Goal: Contribute content: Add original content to the website for others to see

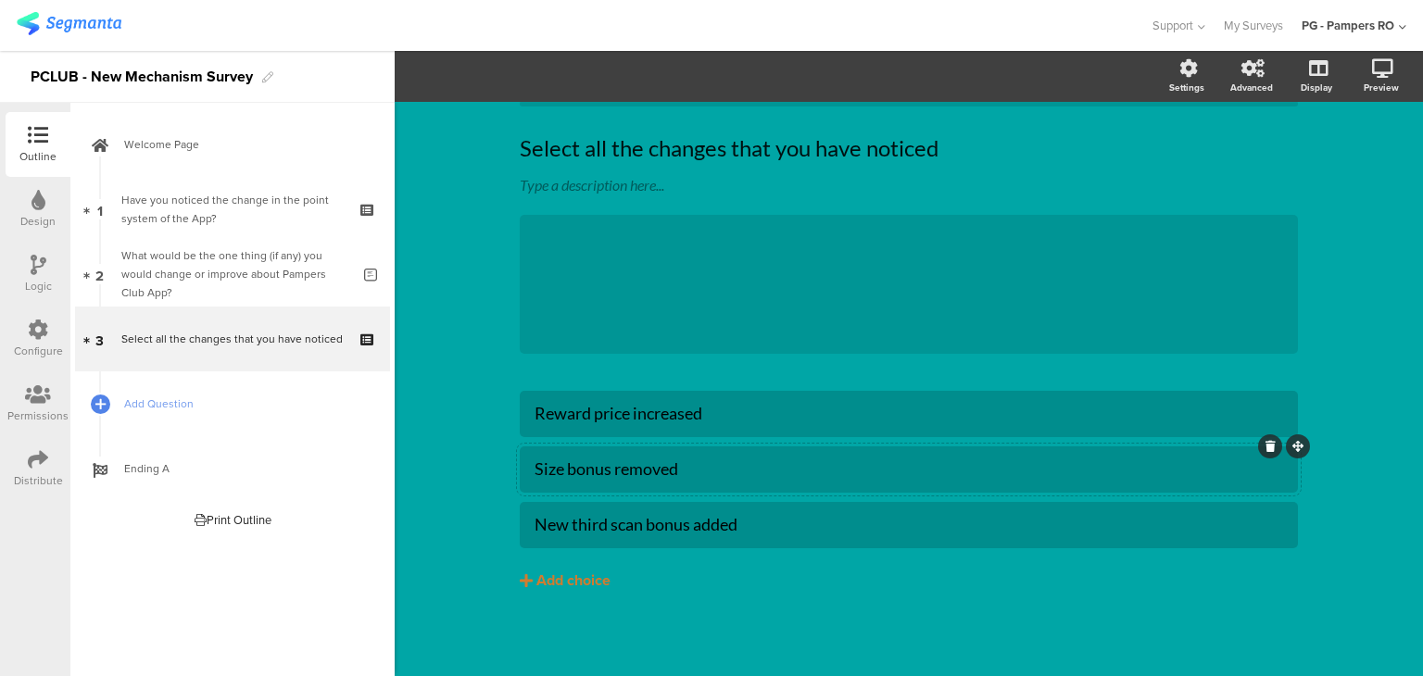
scroll to position [49, 0]
click at [626, 575] on button "Add choice" at bounding box center [909, 579] width 778 height 46
click at [574, 581] on div "Add choice" at bounding box center [573, 579] width 74 height 19
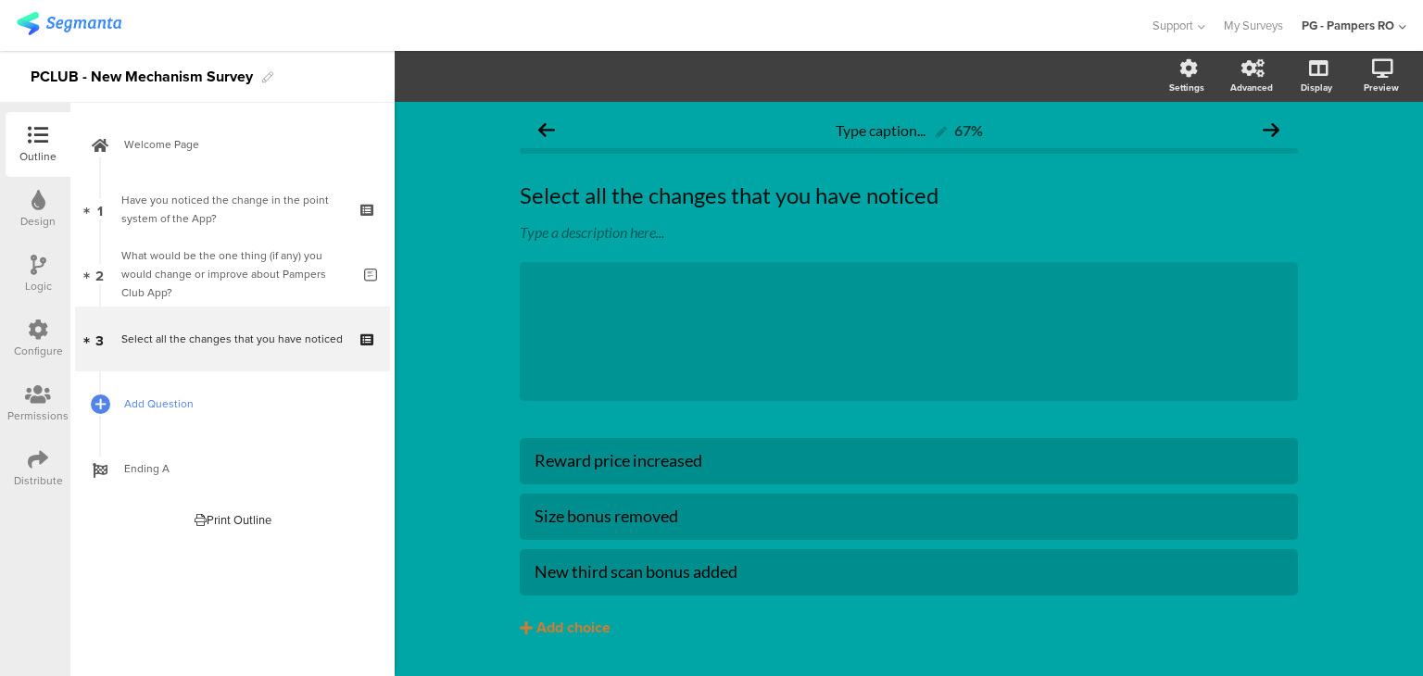
click at [165, 405] on span "Add Question" at bounding box center [242, 404] width 237 height 19
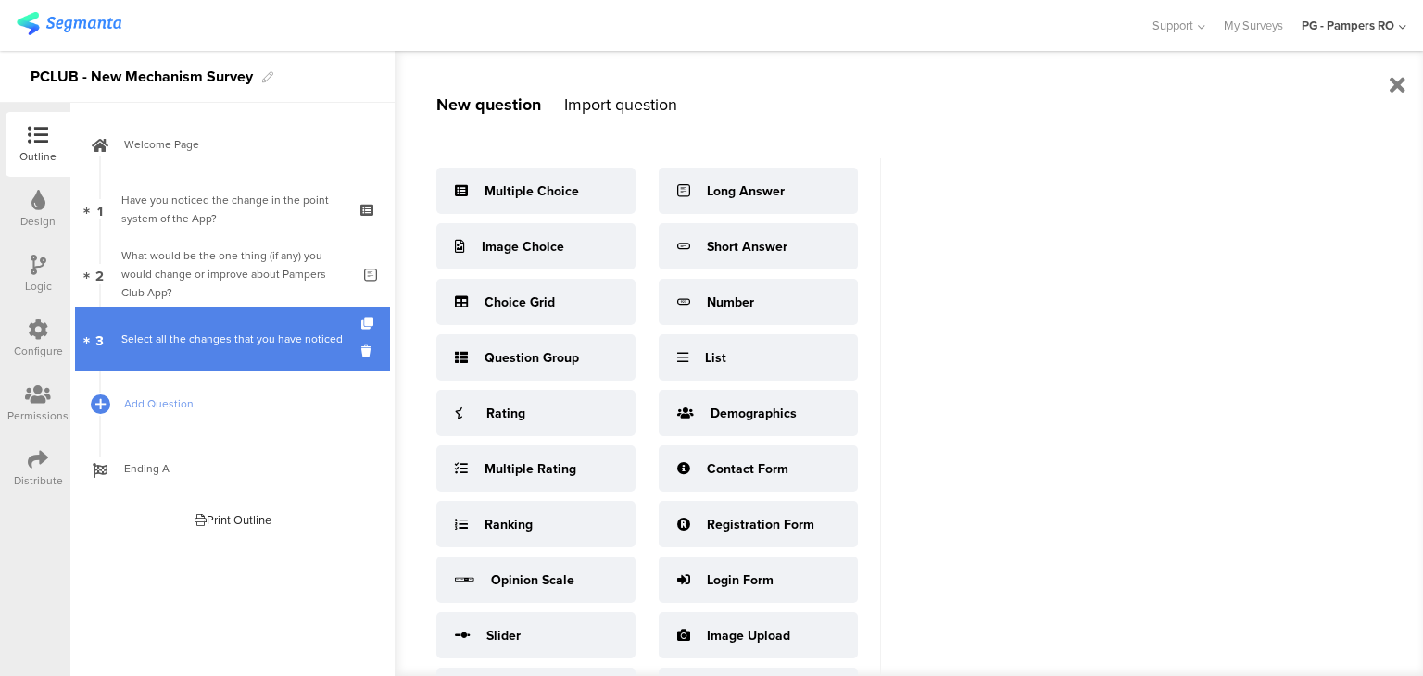
click at [248, 330] on div "Select all the changes that you have noticed" at bounding box center [231, 339] width 221 height 19
click at [257, 330] on div "Select all the changes that you have noticed" at bounding box center [231, 339] width 221 height 19
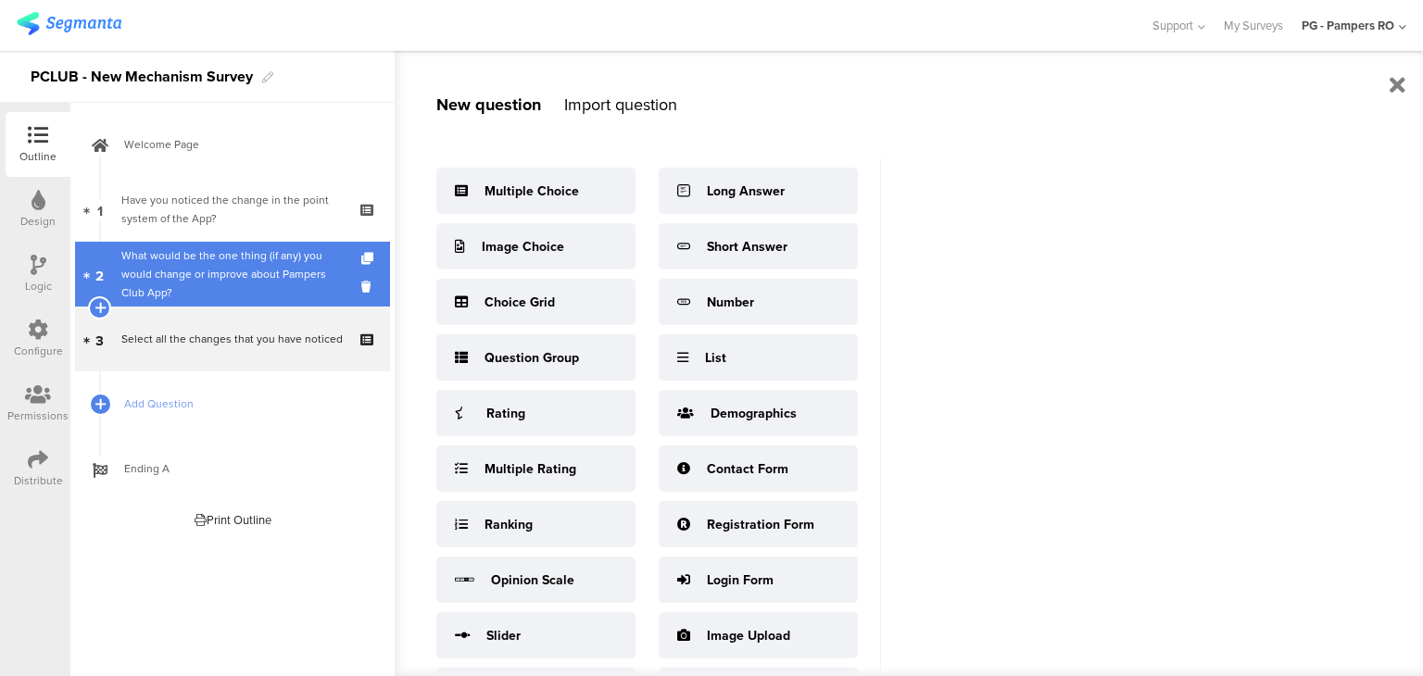
click at [256, 260] on div "What would be the one thing (if any) you would change or improve about Pampers …" at bounding box center [235, 274] width 229 height 56
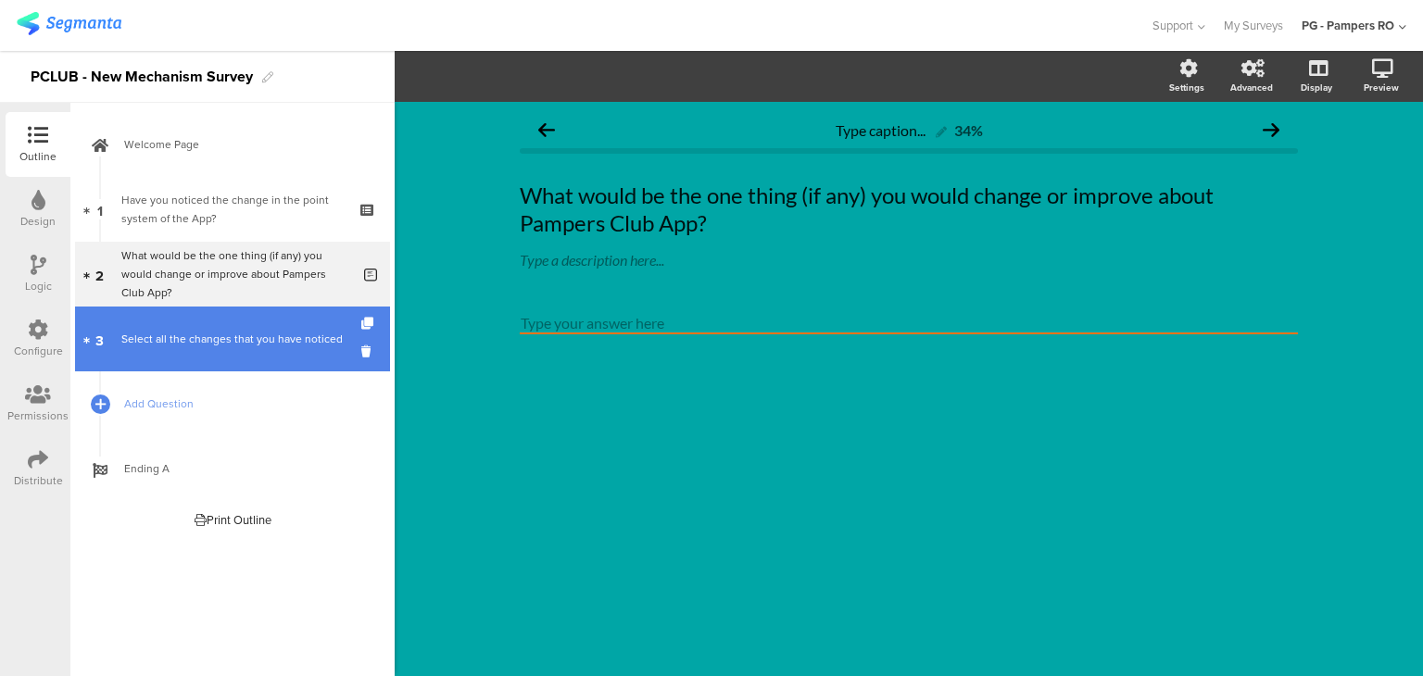
click at [252, 328] on link "3 Select all the changes that you have noticed" at bounding box center [232, 339] width 315 height 65
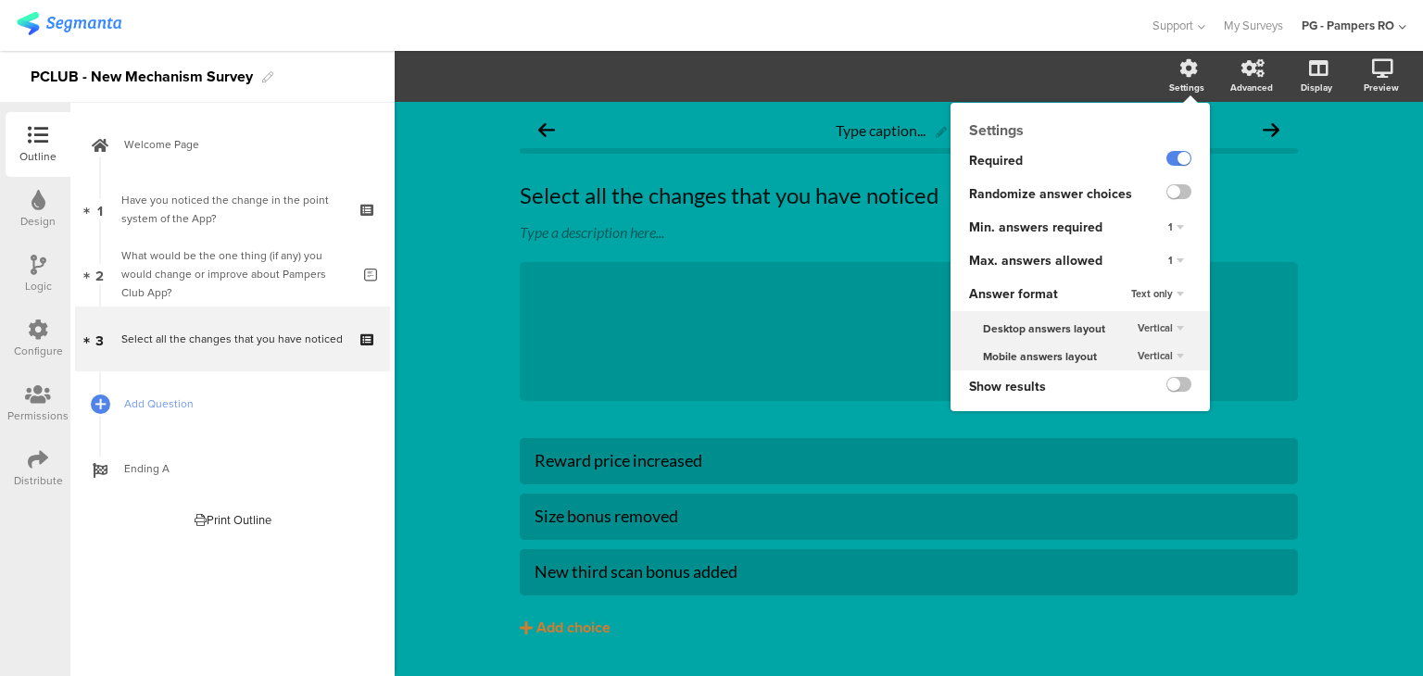
click at [1161, 294] on div "Text only" at bounding box center [1157, 294] width 68 height 22
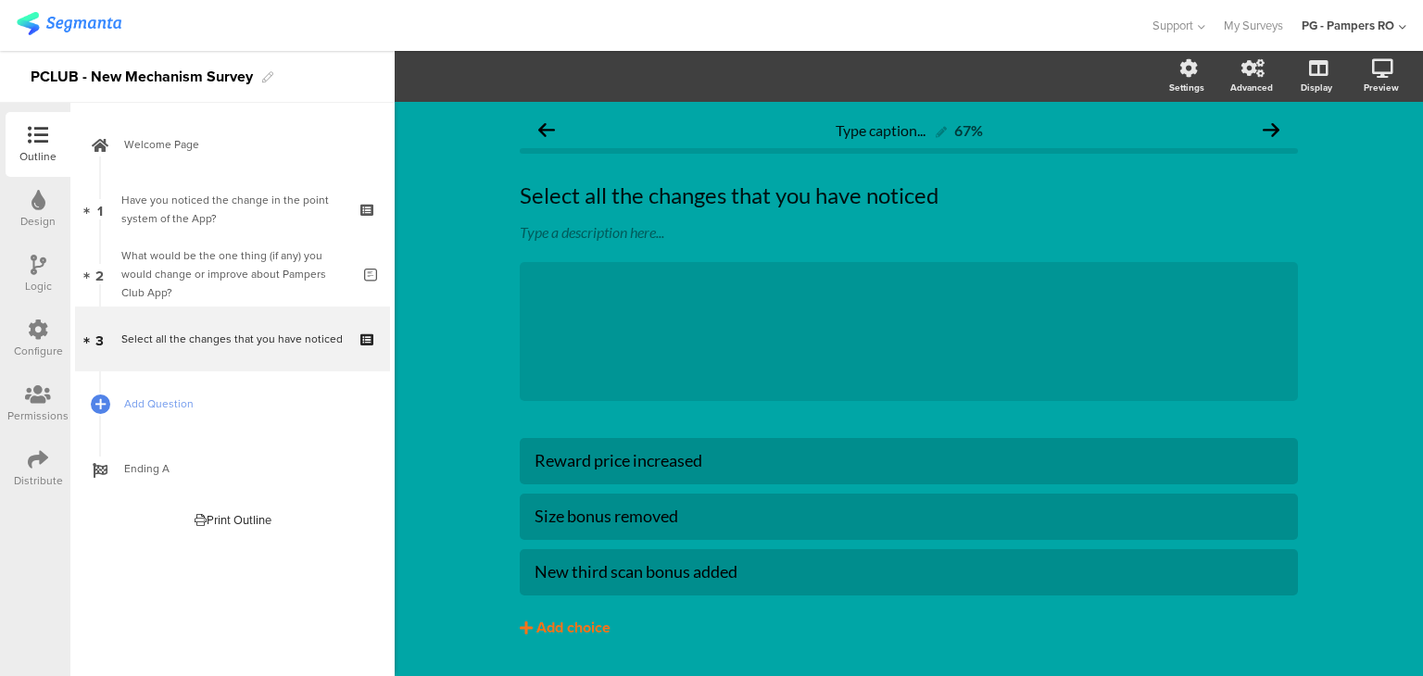
click at [566, 624] on div "Add choice" at bounding box center [573, 628] width 74 height 19
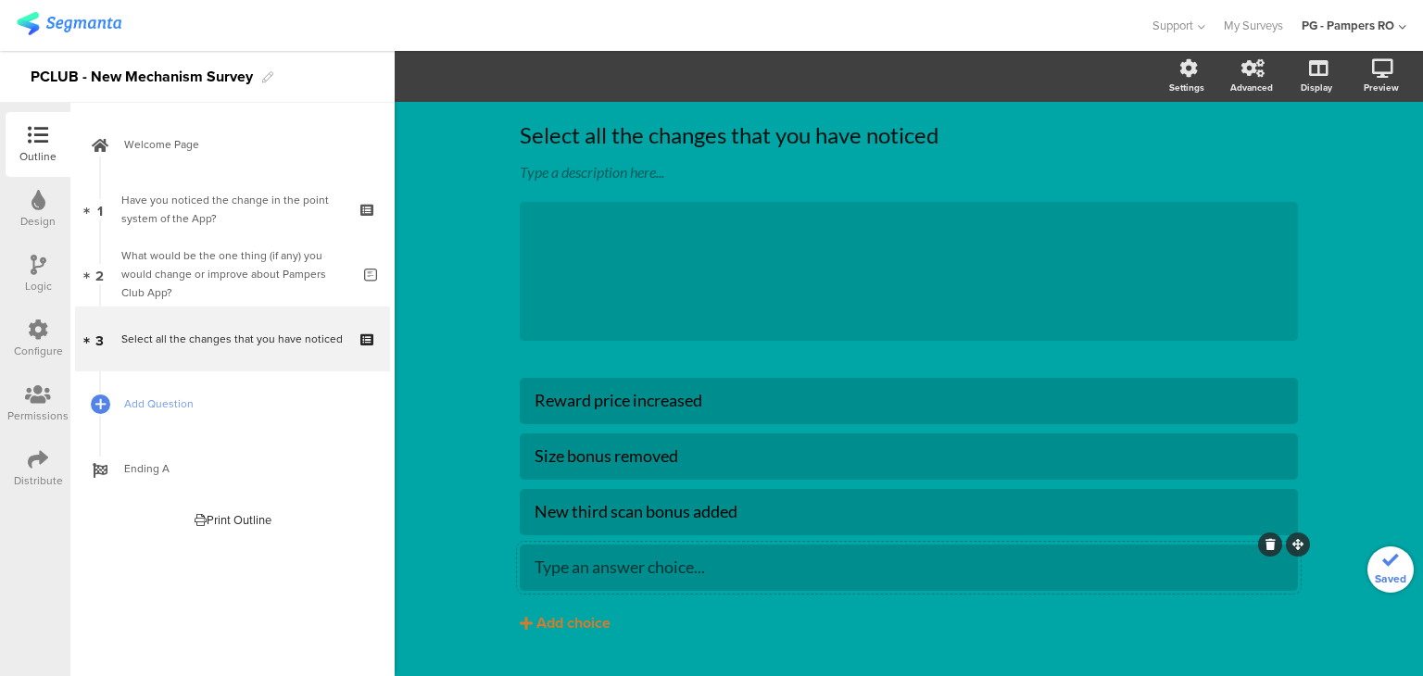
scroll to position [105, 0]
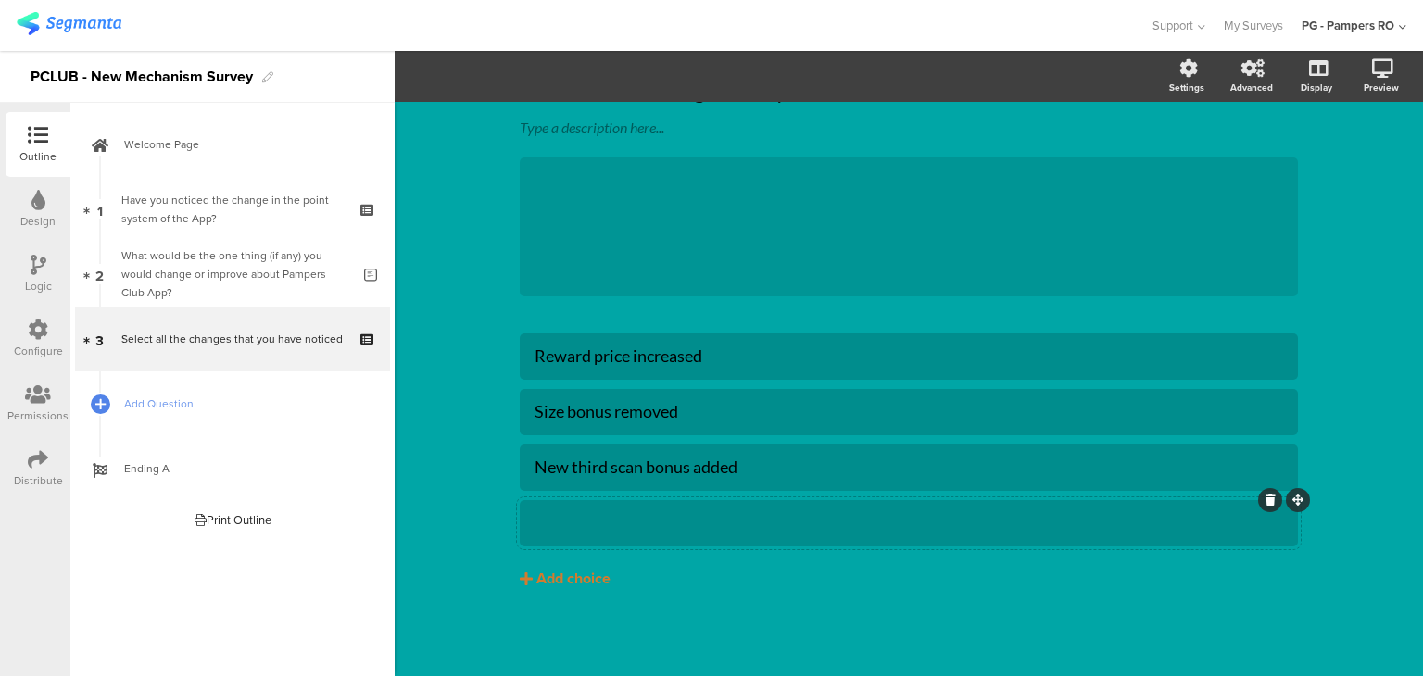
click at [1115, 528] on div at bounding box center [908, 522] width 748 height 21
click at [1265, 501] on icon at bounding box center [1270, 500] width 10 height 11
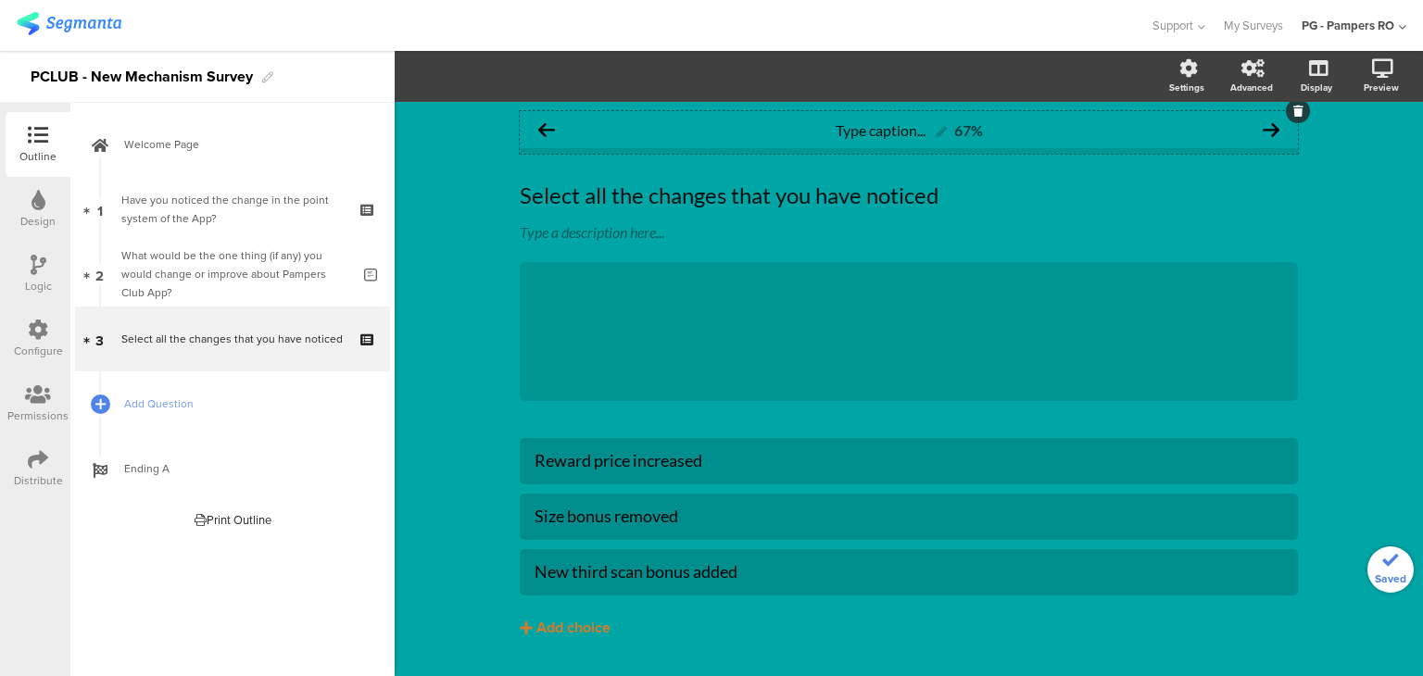
scroll to position [0, 0]
click at [165, 408] on span "Add Question" at bounding box center [242, 404] width 237 height 19
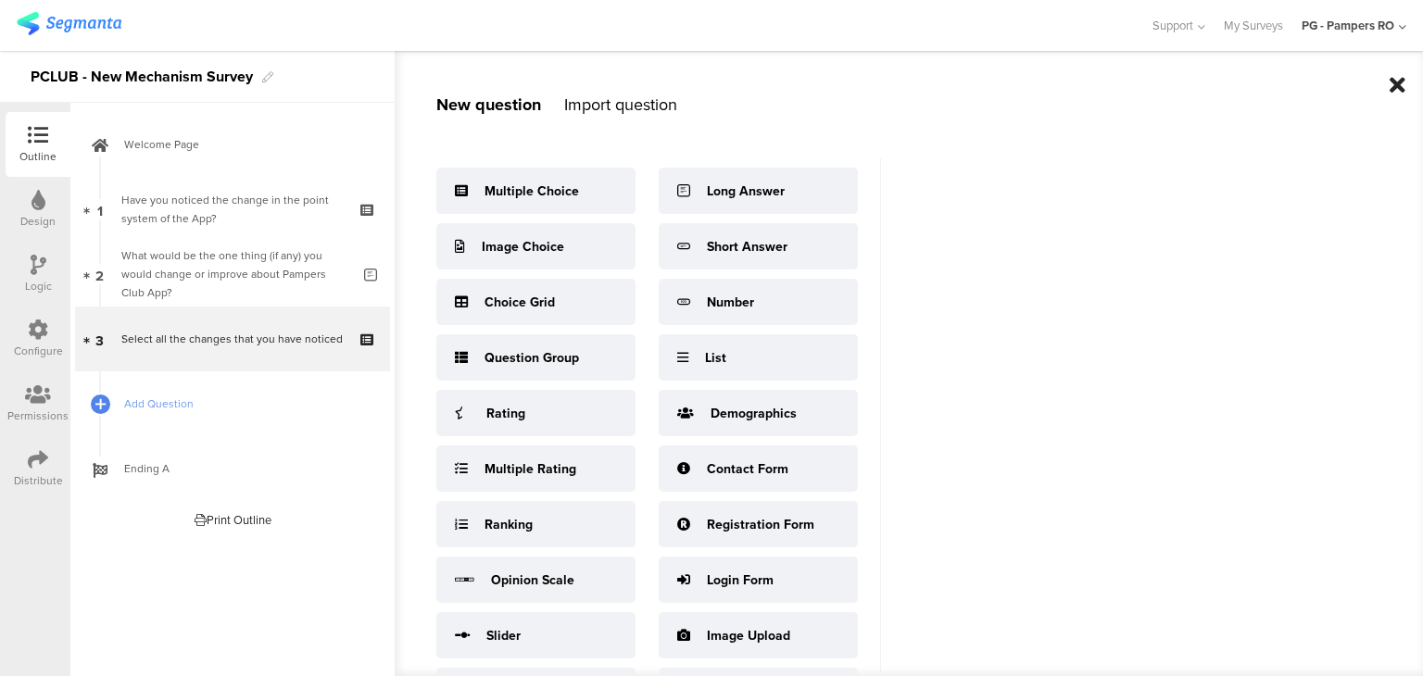
click at [1404, 83] on icon at bounding box center [1397, 85] width 16 height 22
